Goal: Use online tool/utility: Utilize a website feature to perform a specific function

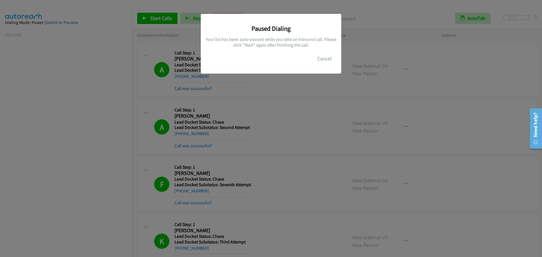
scroll to position [59, 0]
click at [323, 59] on button "Cancel" at bounding box center [324, 58] width 25 height 11
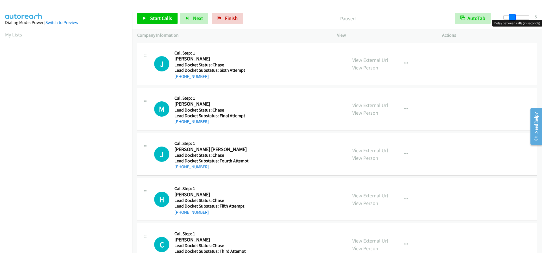
drag, startPoint x: 500, startPoint y: 17, endPoint x: 508, endPoint y: 18, distance: 8.3
click at [508, 18] on div at bounding box center [516, 17] width 26 height 5
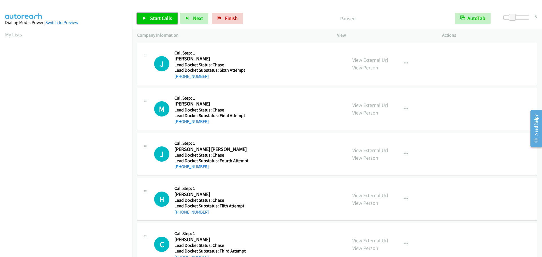
click at [159, 20] on span "Start Calls" at bounding box center [161, 18] width 22 height 6
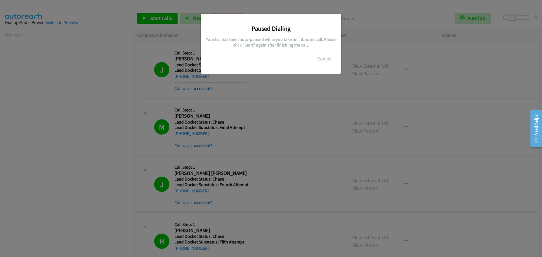
scroll to position [60, 0]
click at [320, 56] on button "Cancel" at bounding box center [324, 58] width 25 height 11
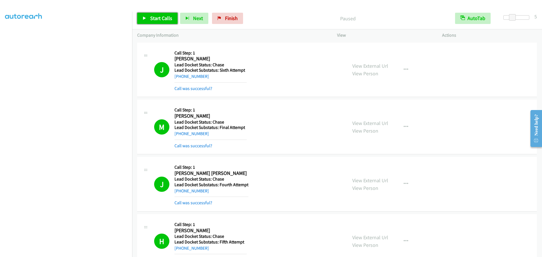
click at [154, 20] on span "Start Calls" at bounding box center [161, 18] width 22 height 6
click at [153, 17] on span "Pause" at bounding box center [156, 18] width 13 height 6
click at [151, 18] on span "Start Calls" at bounding box center [161, 18] width 22 height 6
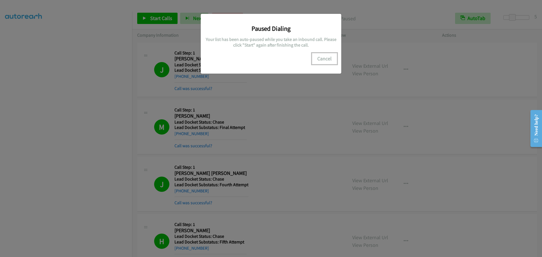
click at [327, 59] on button "Cancel" at bounding box center [324, 58] width 25 height 11
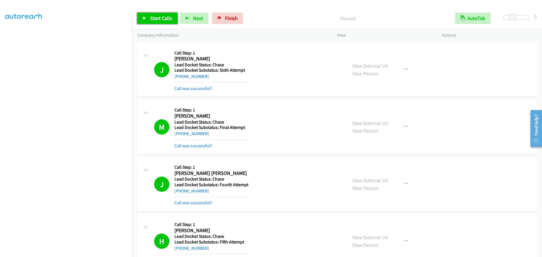
click at [150, 16] on span "Start Calls" at bounding box center [161, 18] width 22 height 6
click at [157, 17] on span "Pause" at bounding box center [156, 18] width 13 height 6
click at [160, 20] on span "Start Calls" at bounding box center [161, 18] width 22 height 6
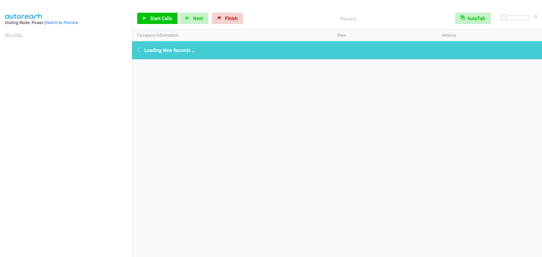
click at [18, 35] on link "My Lists" at bounding box center [13, 34] width 17 height 6
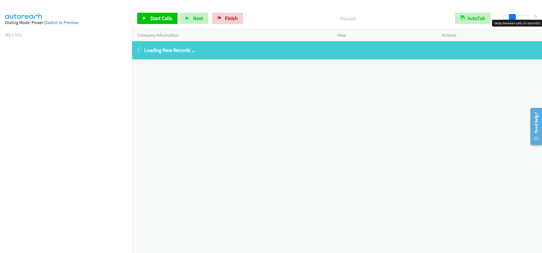
drag, startPoint x: 502, startPoint y: 17, endPoint x: 511, endPoint y: 16, distance: 8.8
click at [511, 16] on span at bounding box center [512, 17] width 7 height 7
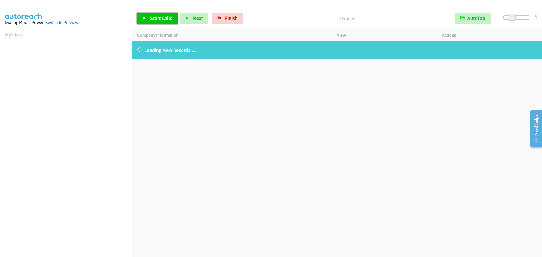
click at [154, 17] on span "Start Calls" at bounding box center [161, 18] width 22 height 6
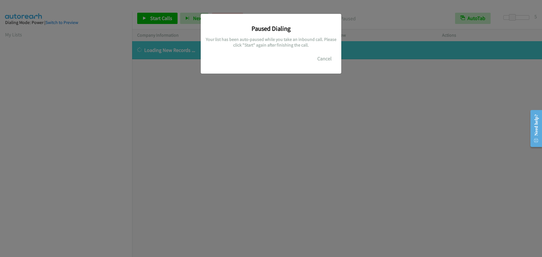
scroll to position [60, 0]
click at [324, 61] on button "Cancel" at bounding box center [324, 58] width 25 height 11
